Goal: Task Accomplishment & Management: Manage account settings

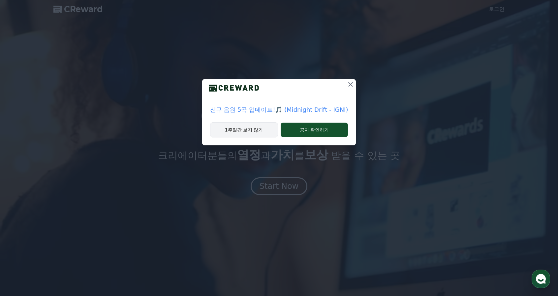
click at [263, 126] on button "1주일간 보지 않기" at bounding box center [244, 129] width 68 height 15
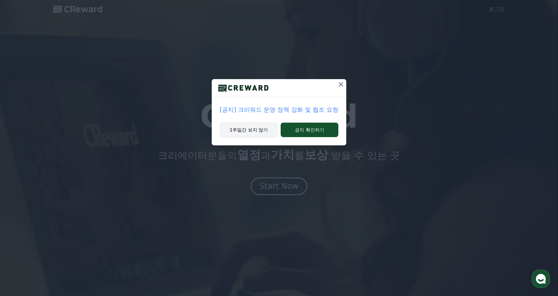
click at [245, 134] on button "1주일간 보지 않기" at bounding box center [249, 129] width 58 height 15
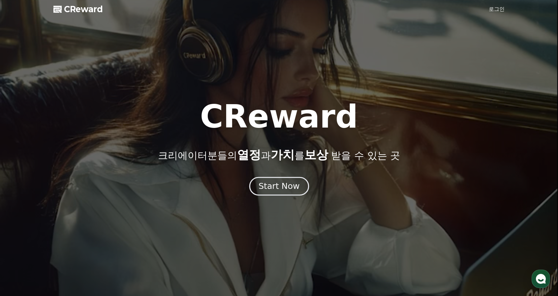
click at [269, 184] on div "Start Now" at bounding box center [278, 186] width 41 height 11
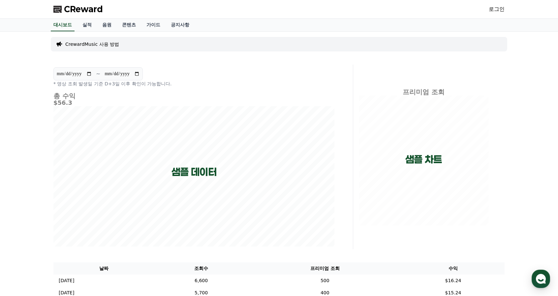
click at [488, 8] on link "로그인" at bounding box center [496, 9] width 16 height 8
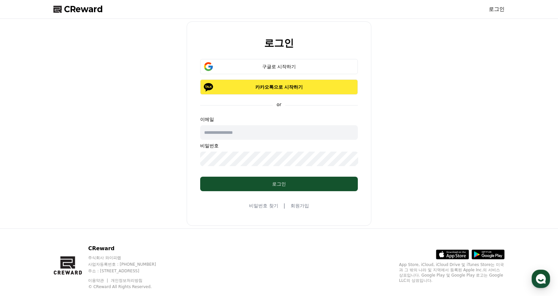
drag, startPoint x: 279, startPoint y: 69, endPoint x: 270, endPoint y: 83, distance: 17.3
click at [270, 83] on div "구글로 시작하기 카카오톡으로 시작하기" at bounding box center [279, 77] width 158 height 36
click at [270, 84] on p "카카오톡으로 시작하기" at bounding box center [279, 87] width 138 height 7
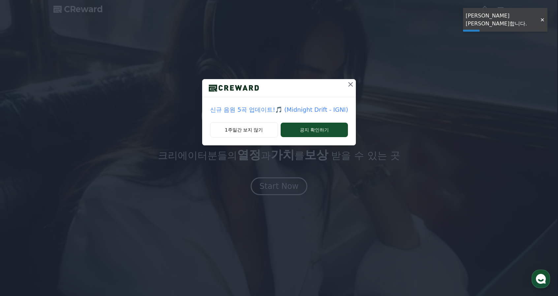
click at [351, 82] on icon at bounding box center [350, 84] width 8 height 8
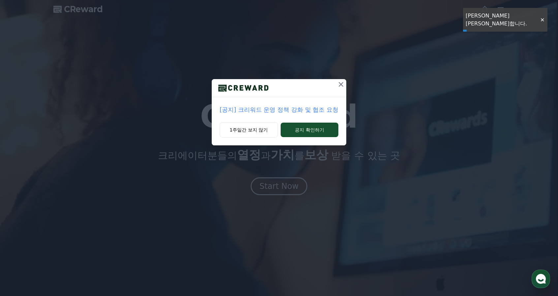
click at [347, 84] on div "[공지] 크리워드 운영 정책 강화 및 협조 요청 1주일간 보지 않기 공지 확인하기" at bounding box center [279, 78] width 558 height 156
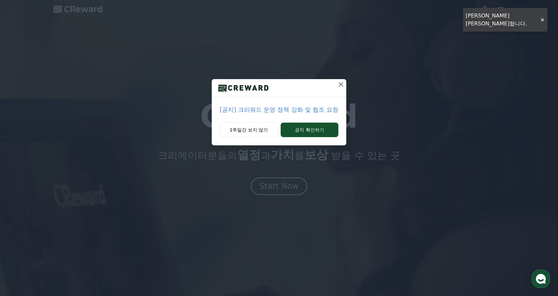
click at [345, 83] on div "[공지] 크리워드 운영 정책 강화 및 협조 요청 1주일간 보지 않기 공지 확인하기" at bounding box center [279, 78] width 558 height 156
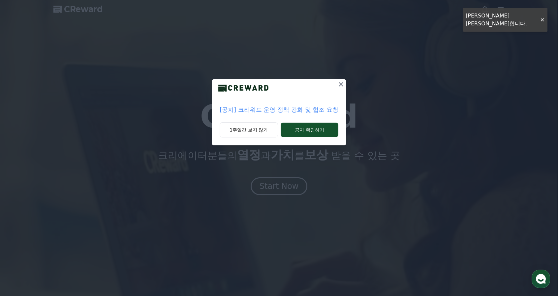
click at [343, 83] on icon at bounding box center [341, 84] width 8 height 8
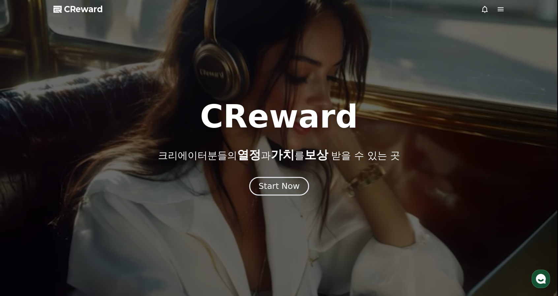
click at [282, 187] on div "Start Now" at bounding box center [278, 186] width 41 height 11
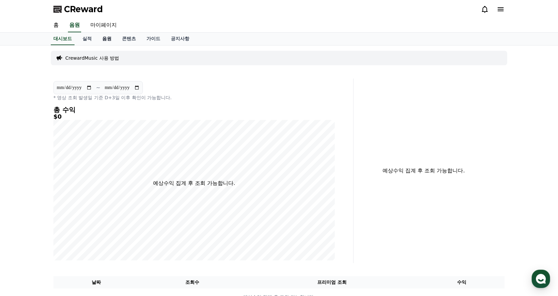
click at [108, 34] on link "음원" at bounding box center [107, 39] width 20 height 13
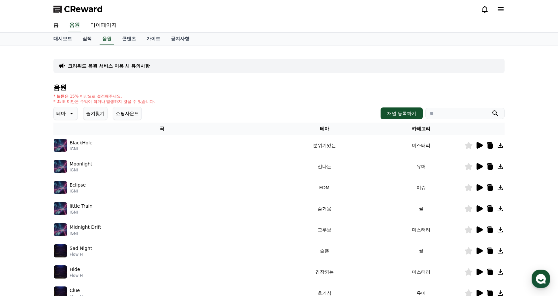
click at [88, 40] on link "실적" at bounding box center [87, 39] width 20 height 13
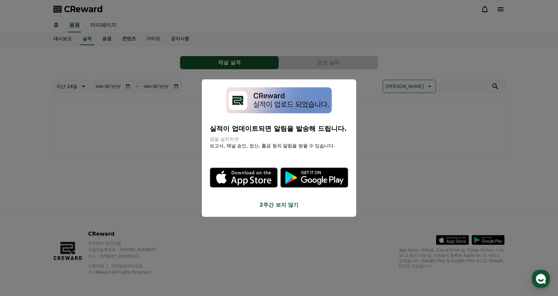
click at [214, 205] on button "2주간 보지 않기" at bounding box center [279, 205] width 138 height 8
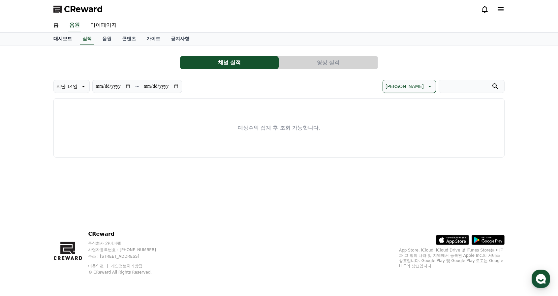
click at [63, 40] on link "대시보드" at bounding box center [62, 39] width 29 height 13
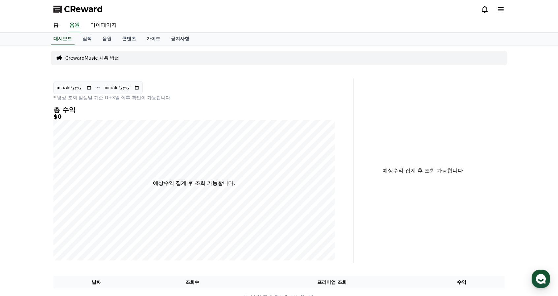
click at [88, 52] on div "CrewardMusic 사용 방법" at bounding box center [279, 58] width 456 height 15
click at [89, 55] on p "CrewardMusic 사용 방법" at bounding box center [92, 58] width 54 height 7
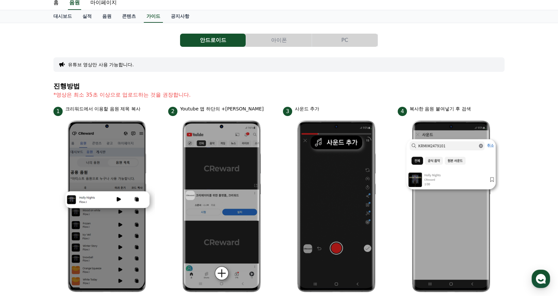
scroll to position [33, 0]
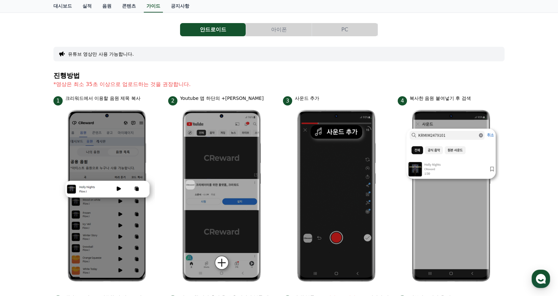
drag, startPoint x: 200, startPoint y: 99, endPoint x: 250, endPoint y: 99, distance: 50.4
click at [242, 99] on p "Youtube 앱 하단의 +버튼 클릭" at bounding box center [221, 98] width 83 height 7
click at [250, 99] on div "2 Youtube 앱 하단의 +버튼 클릭" at bounding box center [221, 100] width 107 height 11
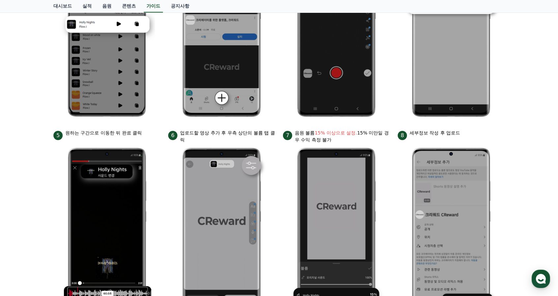
click at [268, 133] on p "업로드할 영상 추가 후 우측 상단의 볼륨 탭 클릭" at bounding box center [227, 137] width 95 height 14
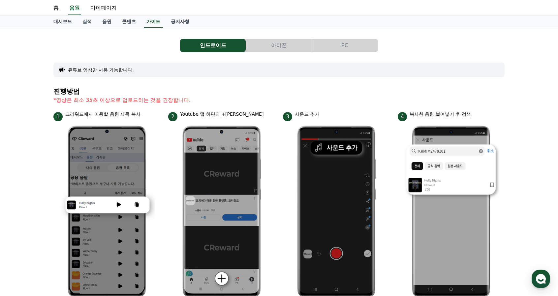
scroll to position [0, 0]
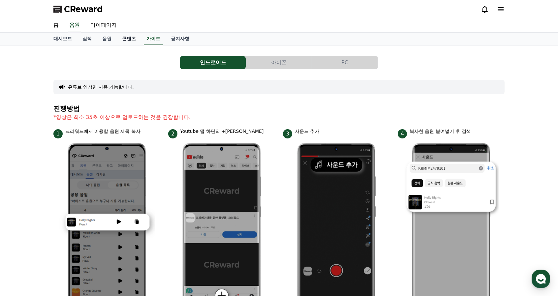
click at [125, 38] on link "콘텐츠" at bounding box center [129, 39] width 24 height 13
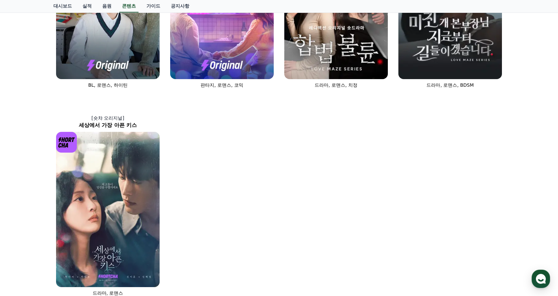
scroll to position [453, 0]
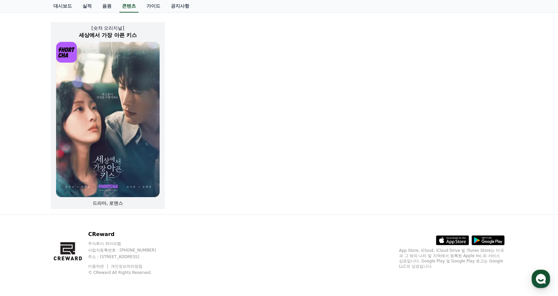
click at [124, 135] on img at bounding box center [107, 119] width 103 height 155
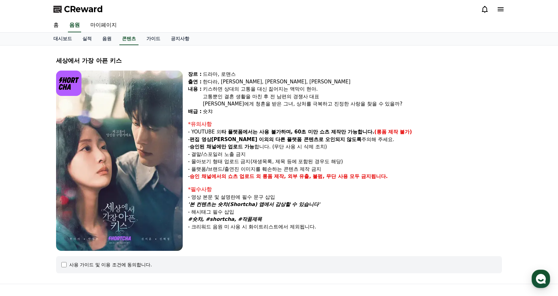
drag, startPoint x: 192, startPoint y: 134, endPoint x: 380, endPoint y: 147, distance: 188.3
click at [378, 147] on div "*유의사항 - YOUTUBE 외 타 플랫폼에서는 사용 불가하며, 60초 미만 쇼츠 제작만 가능합니다. (롱폼 제작 불가) - 편집 영상이 숏챠…" at bounding box center [345, 150] width 314 height 60
click at [380, 147] on p "- 승인된 채널에만 업로드 가능 합니다. (무단 사용 시 삭제 조치)" at bounding box center [345, 147] width 314 height 8
drag, startPoint x: 186, startPoint y: 136, endPoint x: 369, endPoint y: 152, distance: 183.6
click at [369, 152] on div "장르 : 드라마, 로맨스 출연 : 한다라, 박영윤, 신지훈, 신혜정 내용 : 키스하면 상대의 고통을 대신 짊어지는 액막이 현아. 고통뿐인 결혼…" at bounding box center [279, 161] width 446 height 180
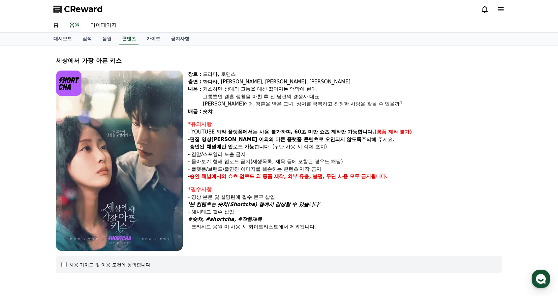
click at [369, 152] on p "- 결말/스포일러 노출 금지" at bounding box center [345, 155] width 314 height 8
drag, startPoint x: 191, startPoint y: 132, endPoint x: 383, endPoint y: 151, distance: 192.8
click at [383, 151] on div "*유의사항 - YOUTUBE 외 타 플랫폼에서는 사용 불가하며, 60초 미만 쇼츠 제작만 가능합니다. (롱폼 제작 불가) - 편집 영상이 숏챠…" at bounding box center [345, 150] width 314 height 60
click at [383, 151] on p "- 결말/스포일러 노출 금지" at bounding box center [345, 155] width 314 height 8
drag, startPoint x: 364, startPoint y: 150, endPoint x: 218, endPoint y: 103, distance: 153.4
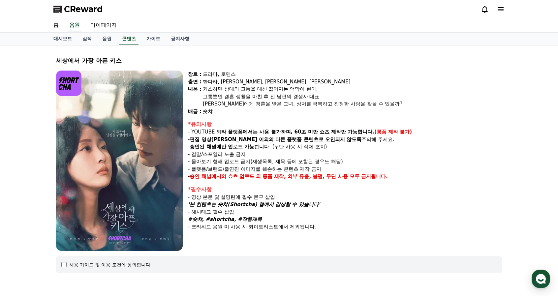
click at [218, 103] on div "장르 : 드라마, 로맨스 출연 : 한다라, 박영윤, 신지훈, 신혜정 내용 : 키스하면 상대의 고통을 대신 짊어지는 액막이 현아. 고통뿐인 결혼…" at bounding box center [345, 161] width 314 height 180
click at [285, 153] on p "- 결말/스포일러 노출 금지" at bounding box center [345, 155] width 314 height 8
click at [264, 116] on div "장르 : 드라마, 로맨스 출연 : 한다라, 박영윤, 신지훈, 신혜정 내용 : 키스하면 상대의 고통을 대신 짊어지는 액막이 현아. 고통뿐인 결혼…" at bounding box center [345, 161] width 314 height 180
click at [267, 116] on div "장르 : 드라마, 로맨스 출연 : 한다라, 박영윤, 신지훈, 신혜정 내용 : 키스하면 상대의 고통을 대신 짊어지는 액막이 현아. 고통뿐인 결혼…" at bounding box center [345, 161] width 314 height 180
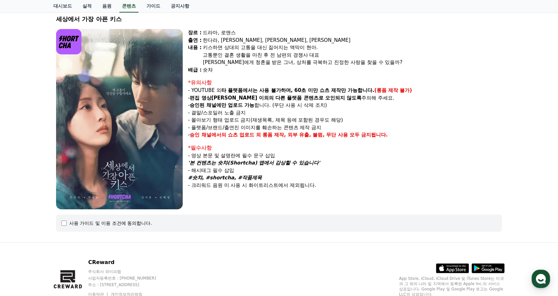
scroll to position [70, 0]
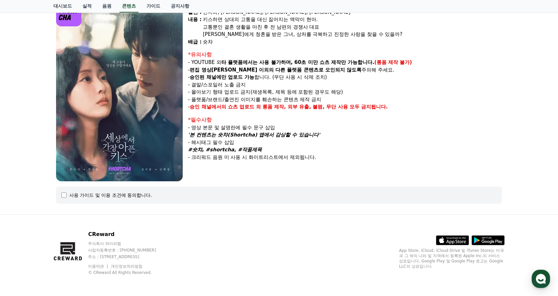
click at [313, 149] on p "#숏챠, #shortcha, #작품제목" at bounding box center [345, 150] width 314 height 8
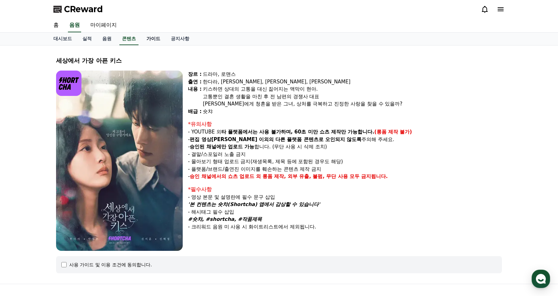
click at [157, 38] on link "가이드" at bounding box center [153, 39] width 24 height 13
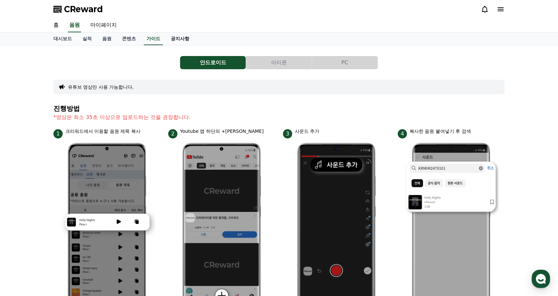
click at [175, 39] on link "공지사항" at bounding box center [179, 39] width 29 height 13
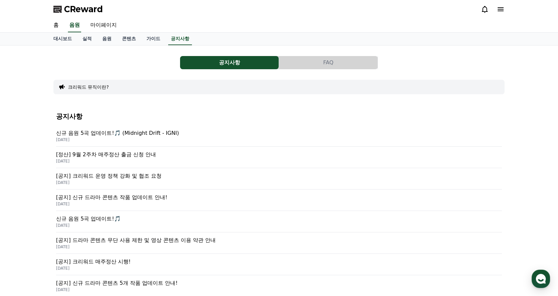
click at [111, 48] on div "공지사항 FAQ 크리워드 뮤직이란? 공지사항 신규 음원 5곡 업데이트!🎵 (Midnight Drift - IGNI) 2025-09-19 [정산…" at bounding box center [279, 231] width 456 height 366
click at [110, 45] on div "공지사항 FAQ 크리워드 뮤직이란? 공지사항 신규 음원 5곡 업데이트!🎵 (Midnight Drift - IGNI) 2025-09-19 [정산…" at bounding box center [278, 230] width 461 height 371
click at [123, 40] on link "콘텐츠" at bounding box center [129, 39] width 24 height 13
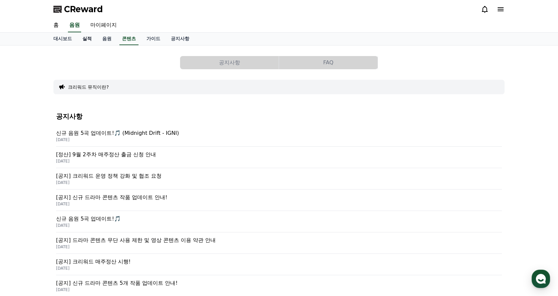
click at [86, 38] on link "실적" at bounding box center [87, 39] width 20 height 13
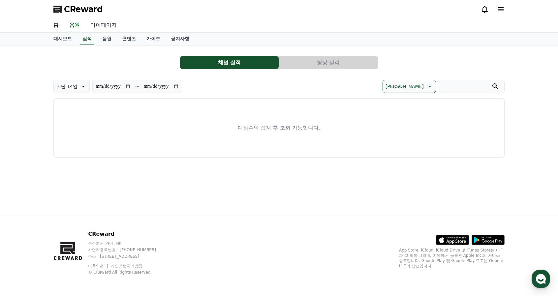
click at [103, 28] on link "마이페이지" at bounding box center [103, 25] width 37 height 14
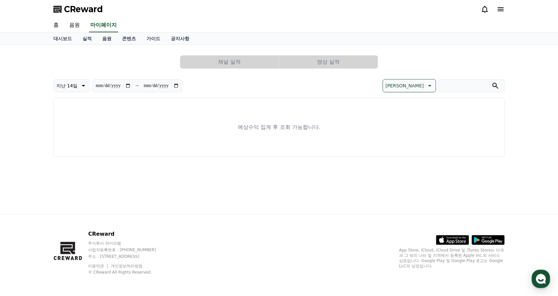
click at [59, 26] on link "홈" at bounding box center [56, 25] width 16 height 14
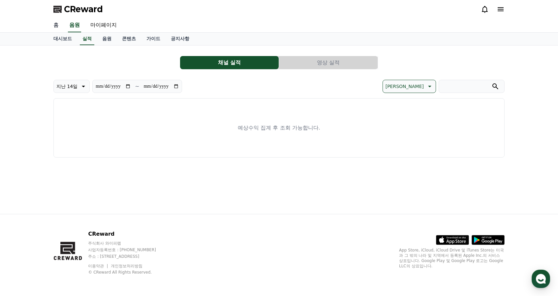
click at [61, 26] on link "홈" at bounding box center [56, 25] width 16 height 14
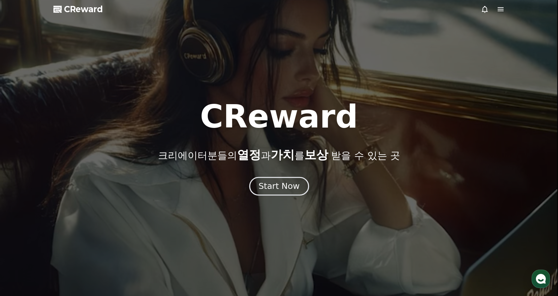
drag, startPoint x: 253, startPoint y: 197, endPoint x: 267, endPoint y: 193, distance: 14.3
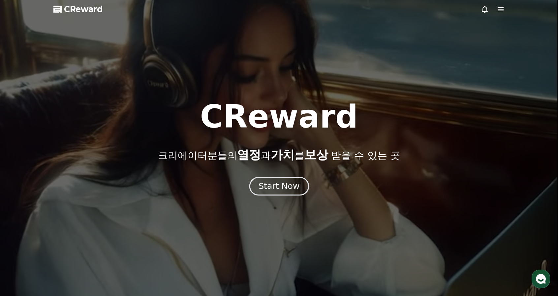
click at [253, 197] on div at bounding box center [279, 148] width 558 height 296
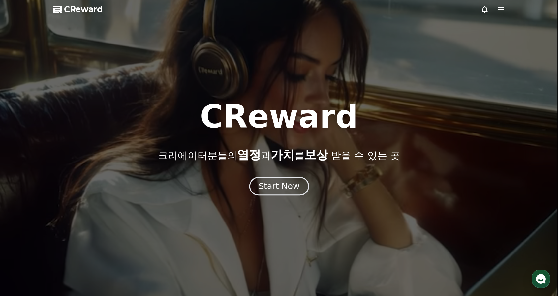
click at [268, 193] on button "Start Now" at bounding box center [279, 186] width 60 height 19
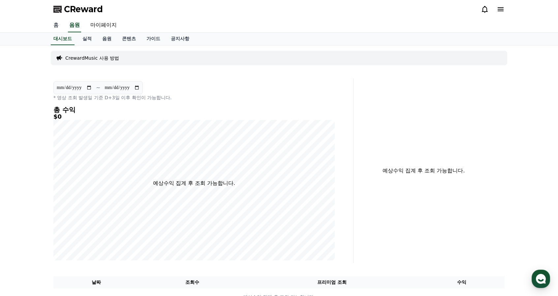
click at [57, 22] on link "홈" at bounding box center [56, 25] width 16 height 14
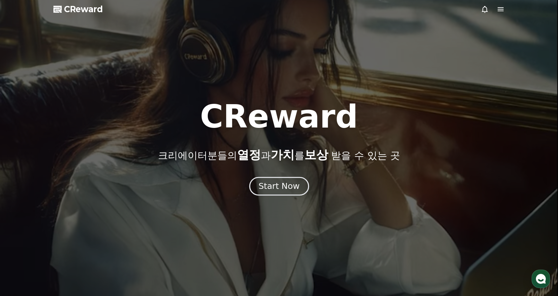
drag, startPoint x: 314, startPoint y: 188, endPoint x: 283, endPoint y: 191, distance: 31.1
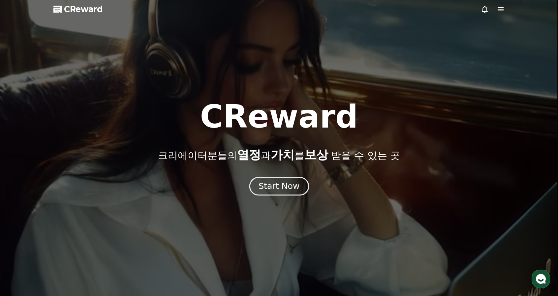
click at [314, 188] on div "Start Now" at bounding box center [279, 186] width 558 height 18
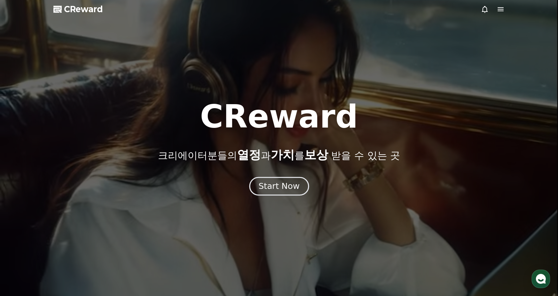
click at [283, 191] on div "Start Now" at bounding box center [278, 186] width 41 height 11
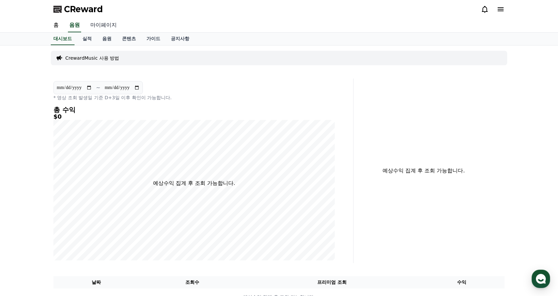
click at [115, 21] on link "마이페이지" at bounding box center [103, 25] width 37 height 14
select select "**********"
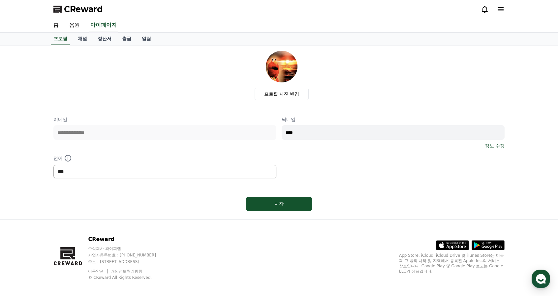
click at [105, 170] on select "*** ******* ***" at bounding box center [164, 172] width 223 height 14
click at [103, 161] on p "언어" at bounding box center [164, 158] width 223 height 8
click at [84, 39] on link "채널" at bounding box center [83, 39] width 20 height 13
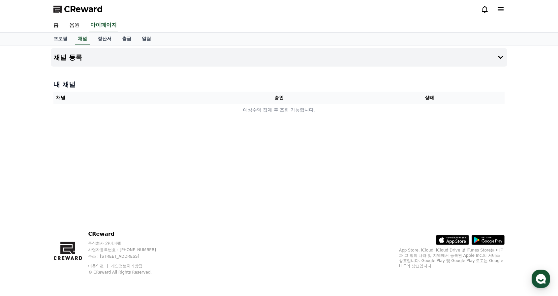
drag, startPoint x: 258, startPoint y: 116, endPoint x: 338, endPoint y: 125, distance: 80.6
click at [338, 125] on div "채널 등록 내 채널 채널 승인 상태 예상수익 집계 후 조회 가능합니다." at bounding box center [278, 129] width 461 height 168
click at [411, 191] on div "채널 등록 내 채널 채널 승인 상태 예상수익 집계 후 조회 가능합니다." at bounding box center [278, 129] width 461 height 168
click at [118, 39] on link "출금" at bounding box center [127, 39] width 20 height 13
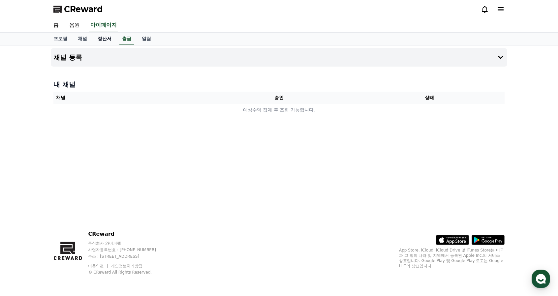
click at [105, 40] on link "정산서" at bounding box center [104, 39] width 24 height 13
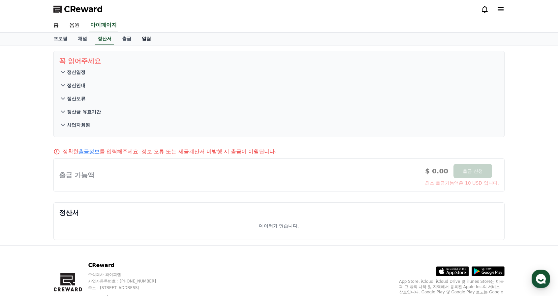
click at [143, 39] on link "알림" at bounding box center [146, 39] width 20 height 13
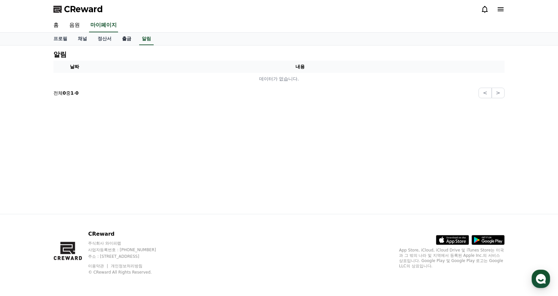
click at [126, 38] on link "출금" at bounding box center [127, 39] width 20 height 13
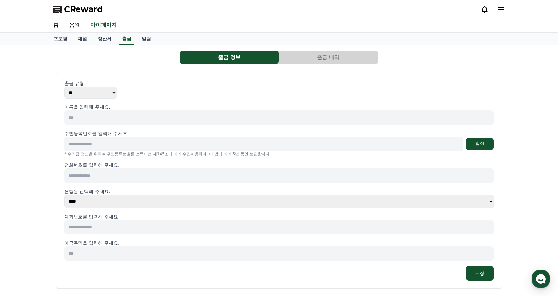
click at [103, 92] on select "** ***" at bounding box center [90, 93] width 53 height 12
click at [106, 92] on select "** ***" at bounding box center [90, 93] width 53 height 12
click at [147, 112] on input at bounding box center [278, 117] width 429 height 15
type input "*"
type input "***"
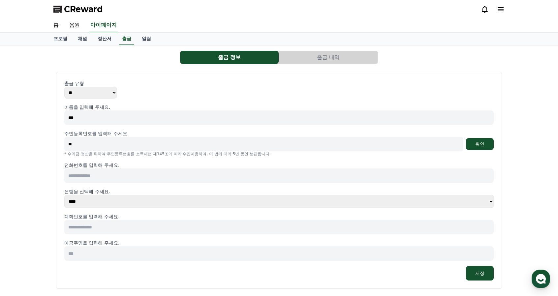
type input "*"
click at [313, 90] on div "출금 유형 ** ***" at bounding box center [278, 89] width 429 height 18
click at [149, 43] on link "알림" at bounding box center [146, 39] width 20 height 13
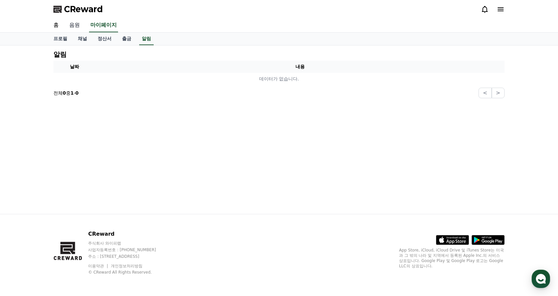
click at [79, 21] on link "음원" at bounding box center [74, 25] width 21 height 14
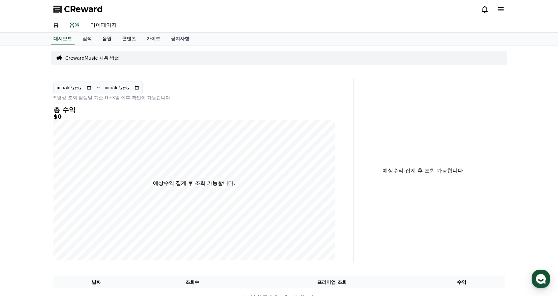
click at [111, 36] on link "음원" at bounding box center [107, 39] width 20 height 13
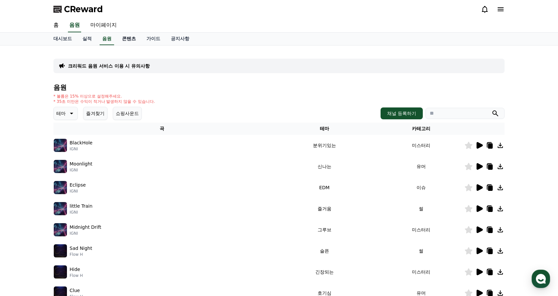
click at [132, 36] on link "콘텐츠" at bounding box center [129, 39] width 24 height 13
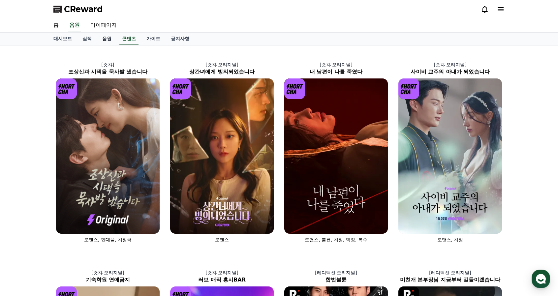
click at [113, 38] on link "음원" at bounding box center [107, 39] width 20 height 13
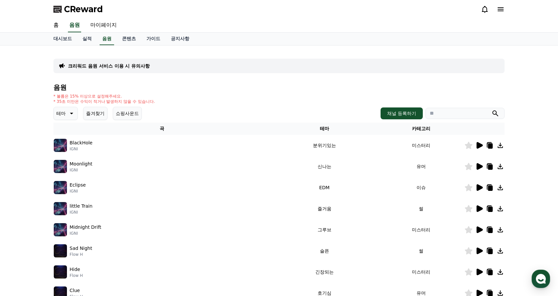
click at [123, 65] on p "크리워드 음원 서비스 이용 시 유의사항" at bounding box center [109, 66] width 82 height 7
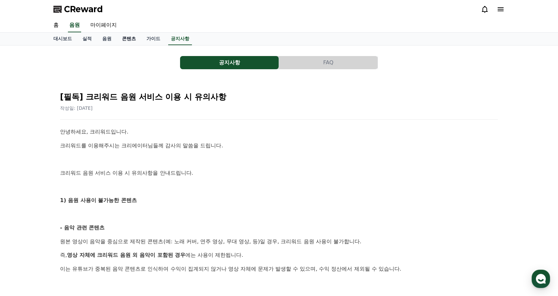
click at [137, 37] on link "콘텐츠" at bounding box center [129, 39] width 24 height 13
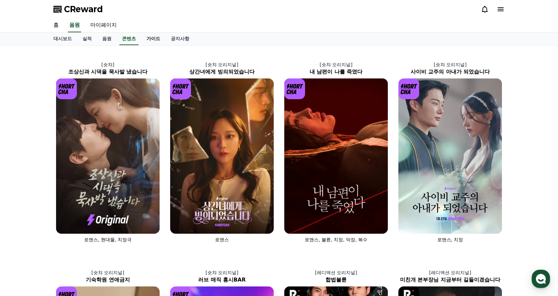
click at [150, 40] on link "가이드" at bounding box center [153, 39] width 24 height 13
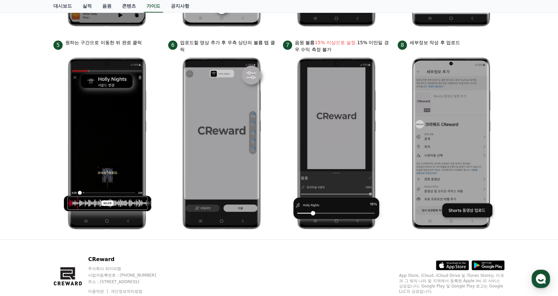
scroll to position [247, 0]
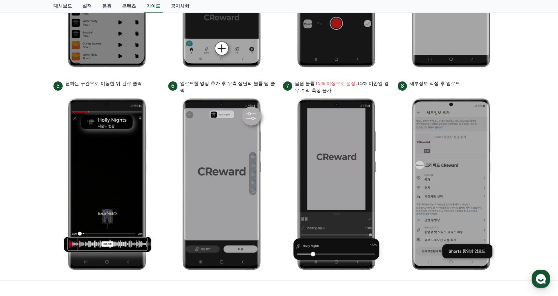
drag, startPoint x: 302, startPoint y: 85, endPoint x: 349, endPoint y: 89, distance: 46.6
click at [348, 88] on p "음원 볼륨 15% 이상으로 설정. 15% 미만일 경우 수익 측정 불가" at bounding box center [342, 87] width 95 height 14
click at [349, 89] on p "음원 볼륨 15% 이상으로 설정. 15% 미만일 경우 수익 측정 불가" at bounding box center [342, 87] width 95 height 14
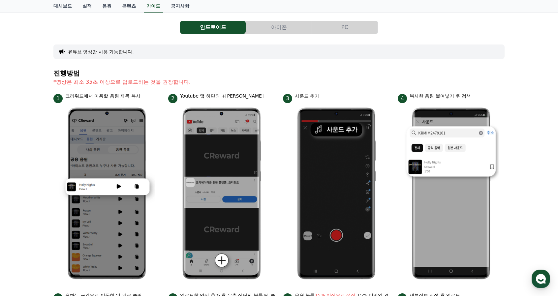
scroll to position [0, 0]
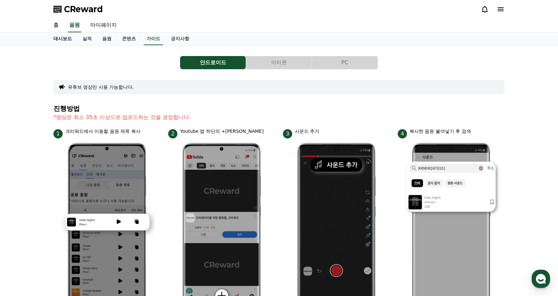
click at [63, 42] on link "대시보드" at bounding box center [62, 39] width 29 height 13
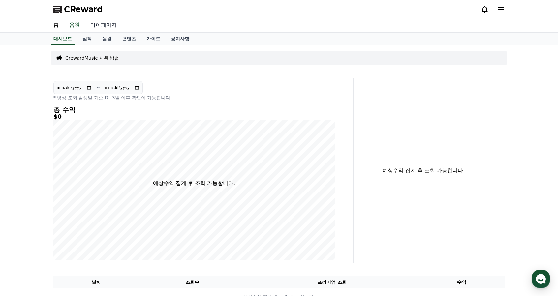
click at [109, 26] on link "마이페이지" at bounding box center [103, 25] width 37 height 14
select select "**********"
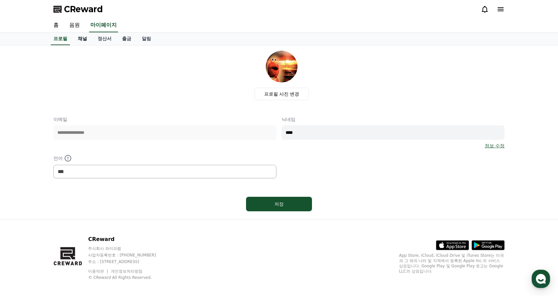
click at [83, 38] on link "채널" at bounding box center [83, 39] width 20 height 13
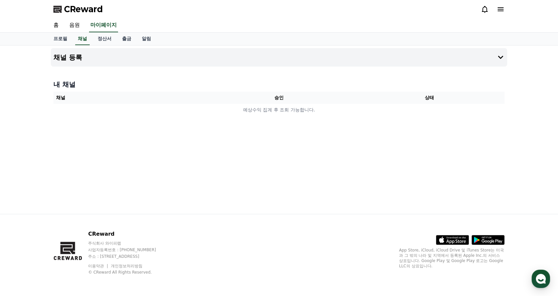
click at [379, 178] on div "채널 등록 내 채널 채널 승인 상태 예상수익 집계 후 조회 가능합니다." at bounding box center [278, 129] width 461 height 168
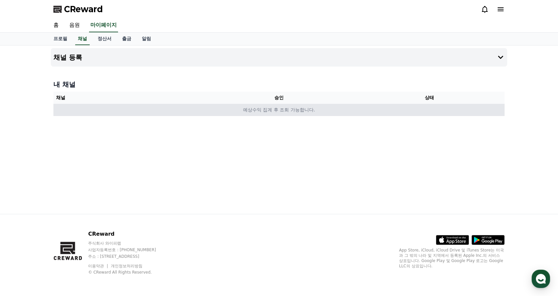
click at [251, 109] on td "예상수익 집계 후 조회 가능합니다." at bounding box center [278, 110] width 451 height 12
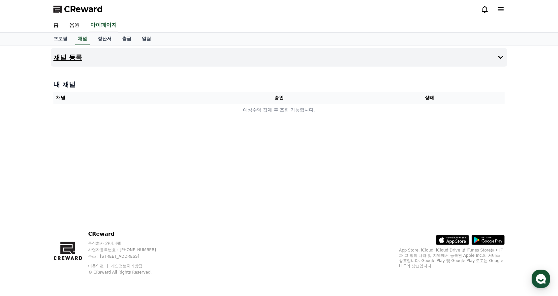
click at [297, 62] on button "채널 등록" at bounding box center [279, 57] width 456 height 18
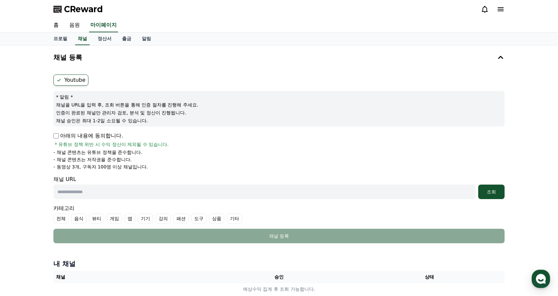
click at [79, 83] on label "Youtube" at bounding box center [70, 79] width 35 height 11
click at [122, 77] on ul "Youtube" at bounding box center [278, 79] width 451 height 11
click at [103, 164] on p "- 동영상 3개, 구독자 100명 이상 채널입니다." at bounding box center [100, 166] width 94 height 7
drag, startPoint x: 69, startPoint y: 161, endPoint x: 134, endPoint y: 168, distance: 65.1
click at [132, 168] on ul "- 채널 콘텐츠는 유튜브 정책을 준수합니다. - 채널 콘텐츠는 저작권을 준수합니다. - 동영상 3개, 구독자 100명 이상 채널입니다." at bounding box center [278, 159] width 451 height 21
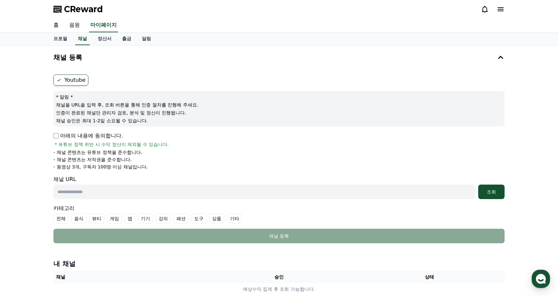
click at [134, 168] on p "- 동영상 3개, 구독자 100명 이상 채널입니다." at bounding box center [100, 166] width 94 height 7
drag, startPoint x: 110, startPoint y: 103, endPoint x: 150, endPoint y: 118, distance: 43.3
click at [150, 118] on div "* 알림 * 채널을 URL을 입력 후, 조회 버튼을 통해 인증 절차를 진행해 주세요. 인증이 완료된 채널만 관리자 검토, 분석 및 정산이 진행…" at bounding box center [278, 109] width 451 height 36
click at [153, 120] on p "채널 승인은 최대 1-2일 소요될 수 있습니다." at bounding box center [279, 120] width 446 height 7
